Goal: Use online tool/utility: Utilize a website feature to perform a specific function

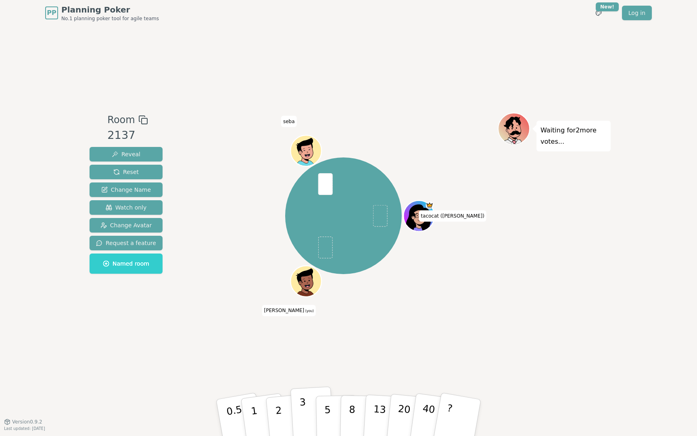
click at [308, 409] on button "3" at bounding box center [312, 417] width 44 height 63
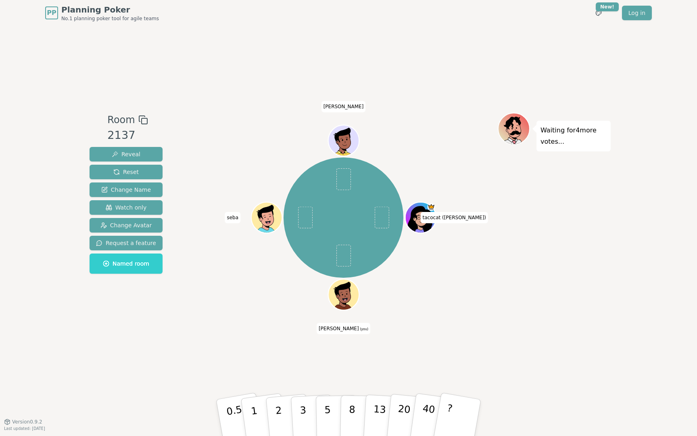
drag, startPoint x: 51, startPoint y: 346, endPoint x: 126, endPoint y: 386, distance: 84.8
click at [51, 346] on div "PP Planning Poker No.1 planning poker tool for agile teams Toggle theme New! Lo…" at bounding box center [348, 218] width 697 height 436
click at [296, 402] on button "3" at bounding box center [312, 417] width 44 height 63
click at [300, 399] on p "3" at bounding box center [303, 418] width 9 height 44
click at [302, 410] on p "3" at bounding box center [303, 418] width 9 height 44
